Goal: Information Seeking & Learning: Find specific fact

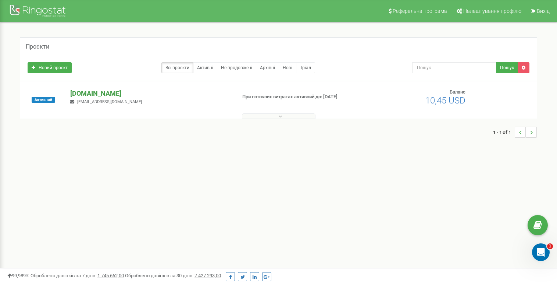
click at [100, 95] on p "[DOMAIN_NAME]" at bounding box center [150, 94] width 160 height 10
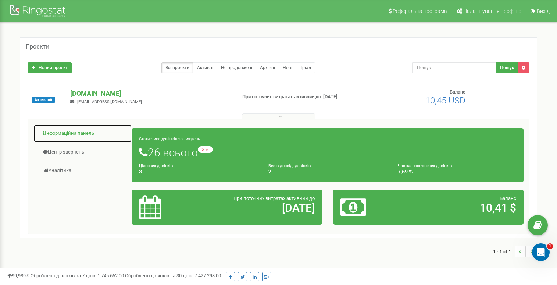
click at [65, 135] on link "Інформаційна панель" at bounding box center [82, 133] width 99 height 18
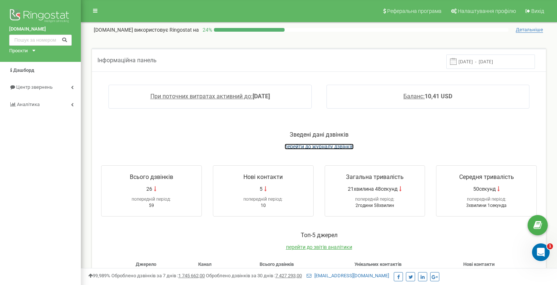
click at [323, 146] on span "перейти до журналу дзвінків" at bounding box center [319, 146] width 69 height 6
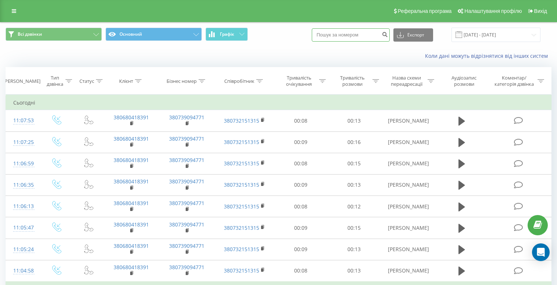
click at [364, 34] on input at bounding box center [351, 34] width 78 height 13
paste input "+380680418391"
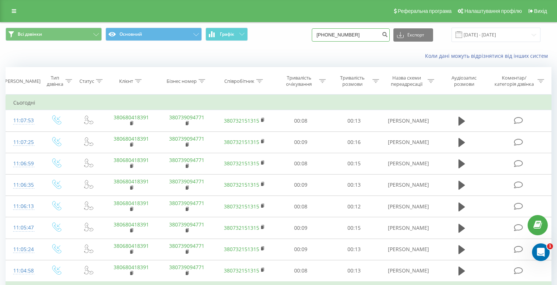
click at [338, 36] on input "+380680418391" at bounding box center [351, 34] width 78 height 13
type input "380680418391"
click at [388, 34] on icon "submit" at bounding box center [385, 33] width 6 height 4
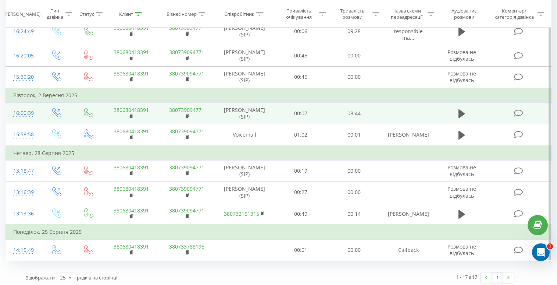
scroll to position [282, 0]
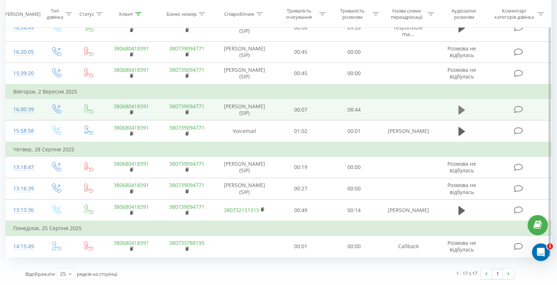
click at [464, 107] on icon at bounding box center [462, 110] width 7 height 10
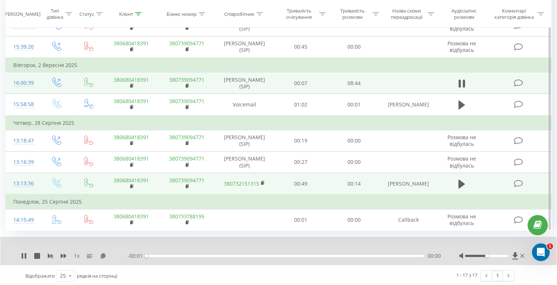
scroll to position [310, 0]
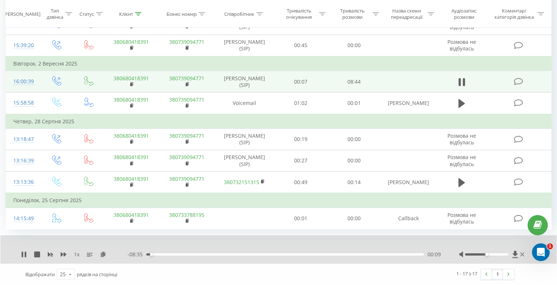
click at [74, 252] on span "1 x" at bounding box center [77, 254] width 6 height 7
click at [75, 254] on span "1 x" at bounding box center [77, 254] width 6 height 7
click at [163, 254] on div "00:15" at bounding box center [285, 254] width 278 height 2
click at [169, 254] on div "00:42" at bounding box center [285, 254] width 278 height 2
drag, startPoint x: 486, startPoint y: 255, endPoint x: 500, endPoint y: 254, distance: 13.2
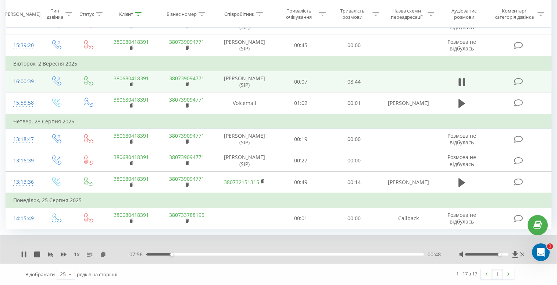
click at [500, 254] on div "Accessibility label" at bounding box center [500, 254] width 3 height 3
click at [386, 256] on div "- 01:44 06:59 06:59" at bounding box center [284, 254] width 313 height 7
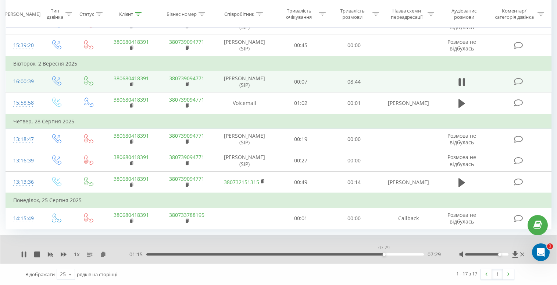
click at [384, 254] on div "07:29" at bounding box center [285, 254] width 278 height 2
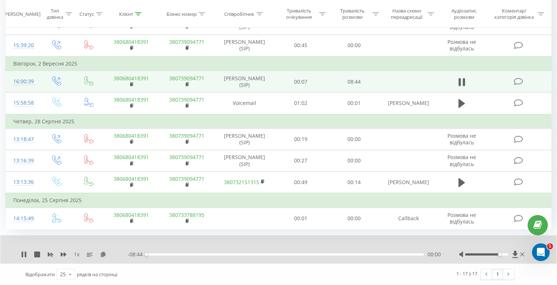
click at [398, 253] on div "00:00" at bounding box center [285, 254] width 278 height 2
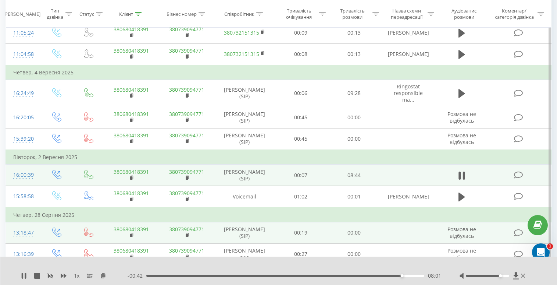
scroll to position [212, 0]
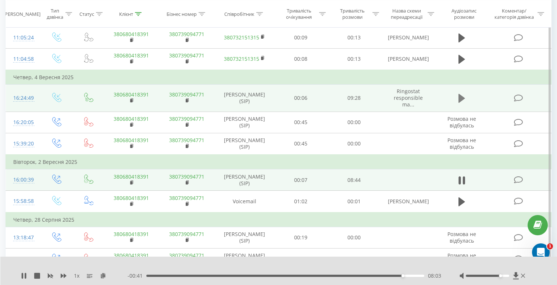
click at [464, 97] on icon at bounding box center [462, 98] width 7 height 10
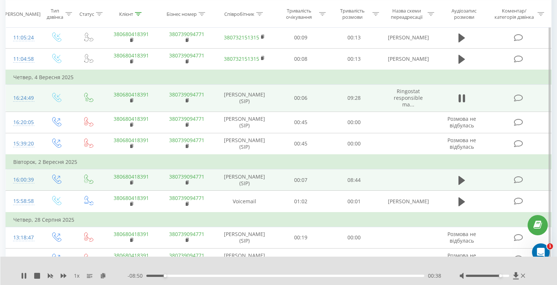
click at [77, 276] on span "1 x" at bounding box center [77, 275] width 6 height 7
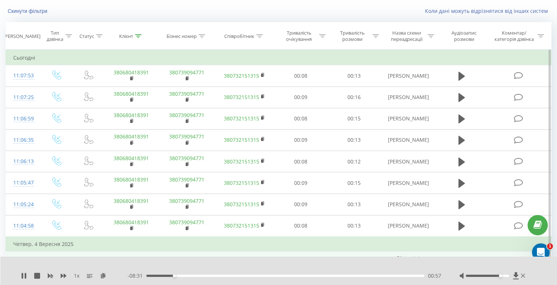
scroll to position [38, 0]
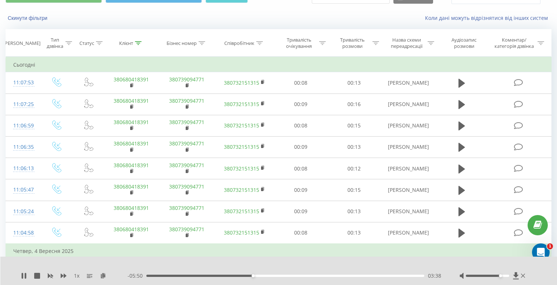
click at [259, 275] on div "03:38" at bounding box center [285, 275] width 278 height 2
click at [268, 275] on div "03:52" at bounding box center [285, 275] width 278 height 2
click at [284, 275] on div "04:31" at bounding box center [285, 275] width 278 height 2
click at [291, 275] on div "04:44" at bounding box center [285, 275] width 278 height 2
click at [311, 276] on div "05:35" at bounding box center [285, 275] width 278 height 2
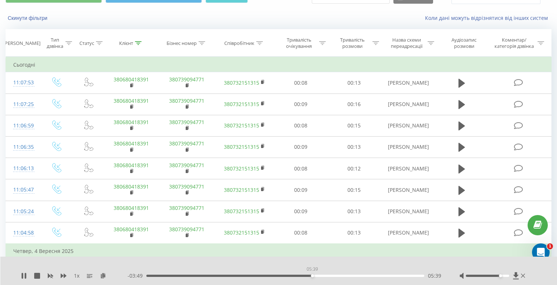
click at [312, 275] on div "05:39" at bounding box center [285, 275] width 278 height 2
click at [325, 275] on div "06:05" at bounding box center [285, 275] width 278 height 2
click at [335, 275] on div "06:26" at bounding box center [285, 275] width 278 height 2
click at [344, 275] on div "00:00" at bounding box center [285, 275] width 278 height 2
click at [370, 276] on div "07:37" at bounding box center [285, 275] width 278 height 2
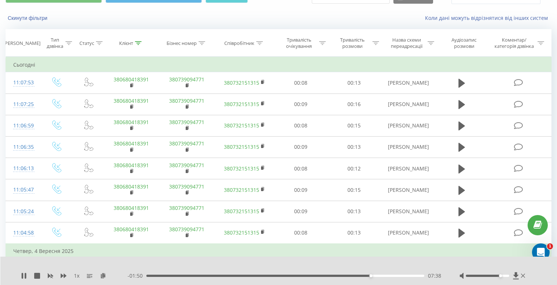
click at [384, 275] on div "07:38" at bounding box center [285, 275] width 278 height 2
click at [407, 276] on div "08:24" at bounding box center [285, 275] width 278 height 2
